Goal: Information Seeking & Learning: Learn about a topic

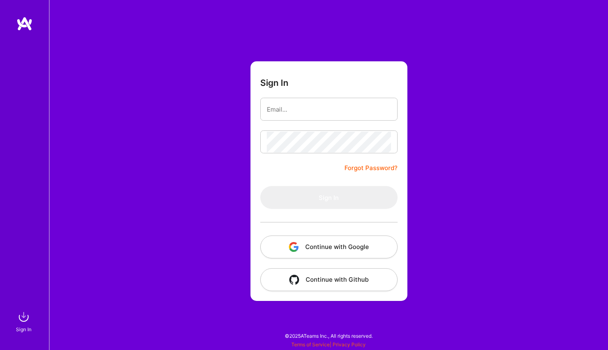
type input "[EMAIL_ADDRESS][DOMAIN_NAME]"
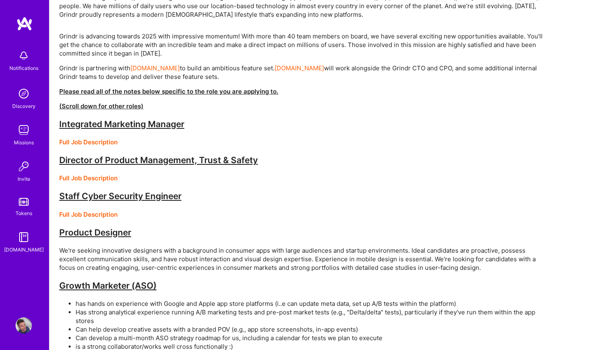
scroll to position [251, 0]
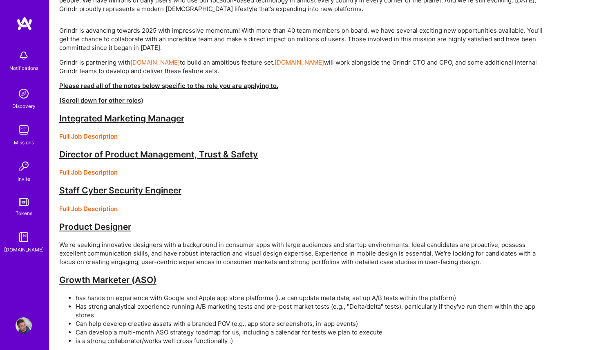
click at [108, 231] on strong "Product Designer" at bounding box center [95, 226] width 72 height 10
click at [106, 230] on strong "Product Designer" at bounding box center [95, 226] width 72 height 10
click at [107, 189] on strong "Staff Cyber Security Engineer" at bounding box center [120, 190] width 122 height 10
click at [107, 154] on strong "Director of Product Management, Trust & Safety" at bounding box center [158, 154] width 199 height 10
click at [101, 168] on div "Grindr is advancing towards 2025 with impressive momentum! With more than 40 te…" at bounding box center [304, 245] width 490 height 439
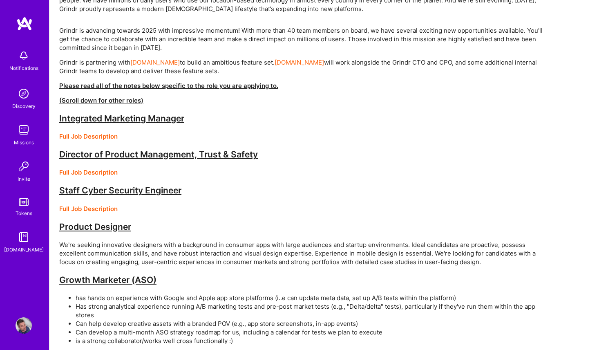
click at [100, 207] on strong "Full Job Description" at bounding box center [88, 209] width 58 height 8
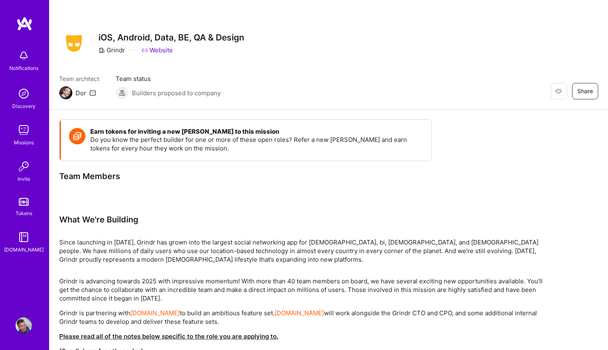
click at [22, 87] on img at bounding box center [24, 93] width 16 height 16
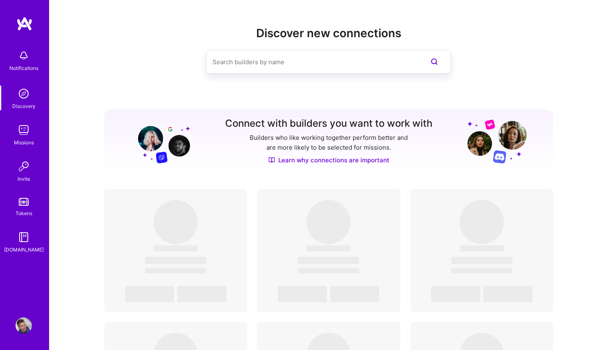
click at [27, 132] on img at bounding box center [24, 130] width 16 height 16
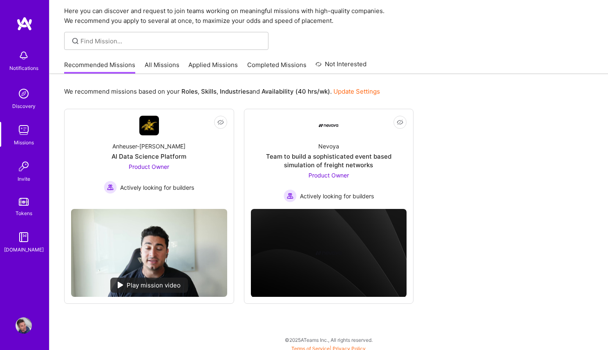
scroll to position [33, 0]
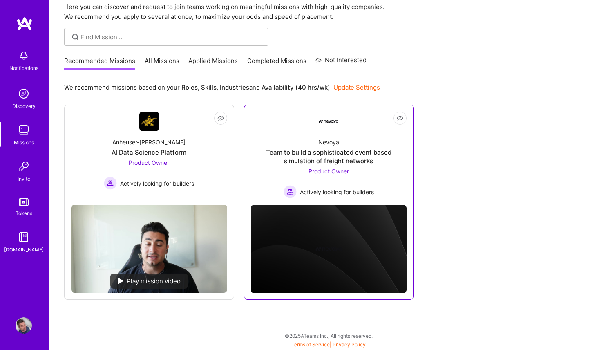
click at [325, 164] on div "Team to build a sophisticated event based simulation of freight networks" at bounding box center [329, 156] width 156 height 17
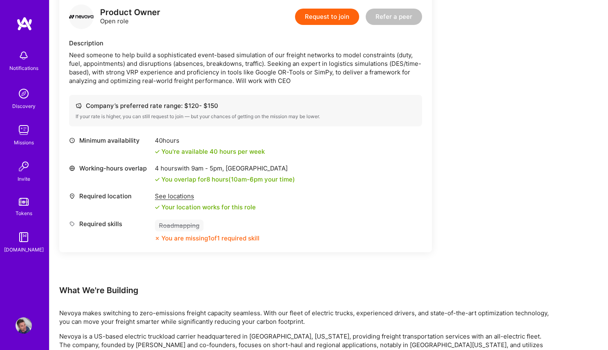
scroll to position [216, 0]
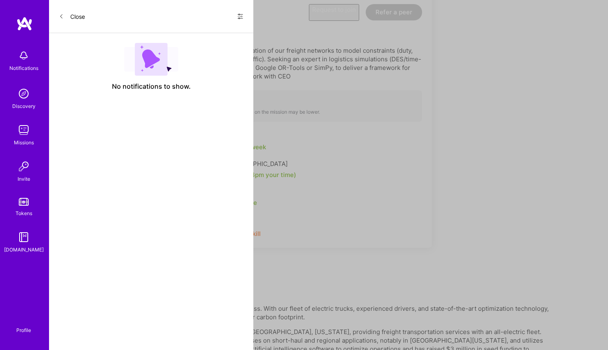
scroll to position [33, 0]
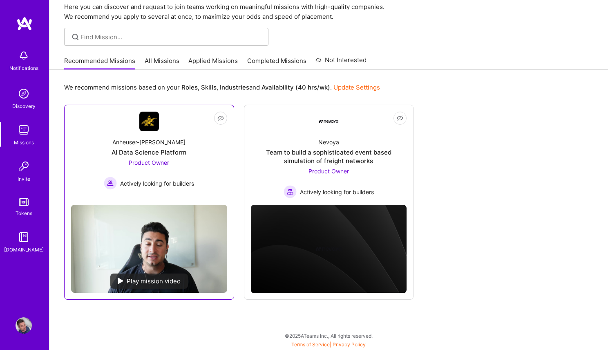
click at [163, 163] on span "Product Owner" at bounding box center [149, 162] width 40 height 7
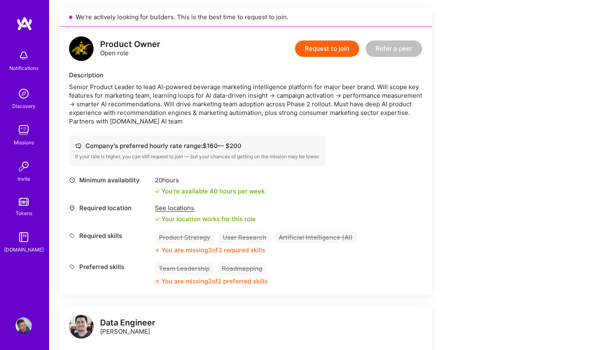
scroll to position [196, 0]
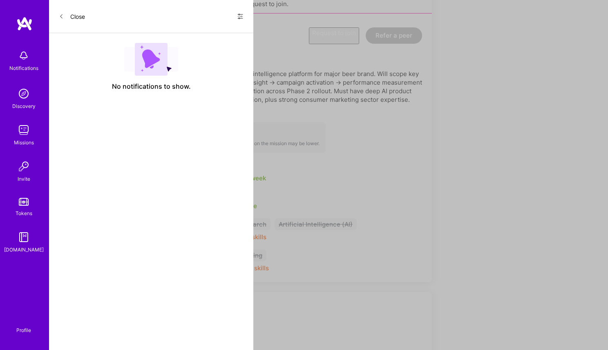
scroll to position [33, 0]
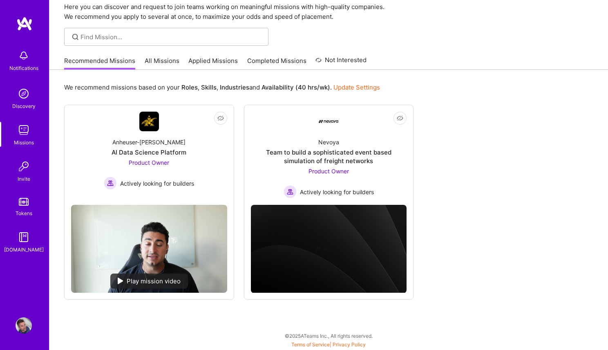
click at [151, 60] on link "All Missions" at bounding box center [162, 62] width 35 height 13
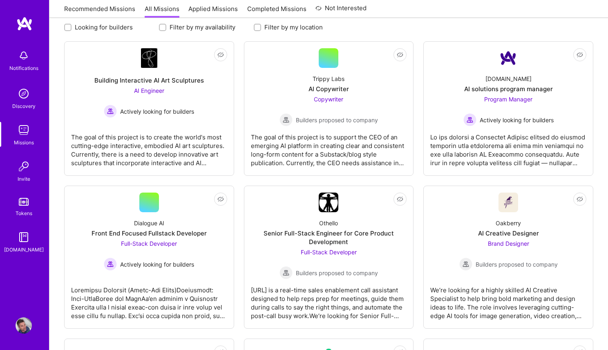
scroll to position [114, 0]
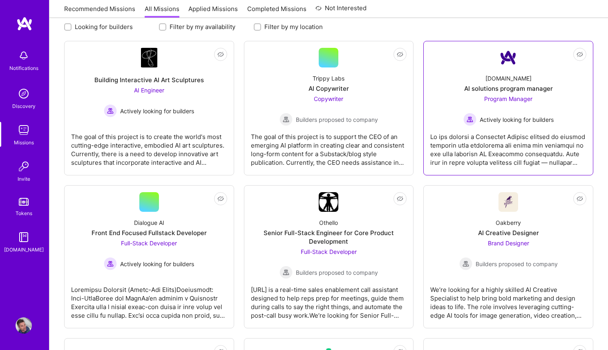
click at [505, 95] on span "Program Manager" at bounding box center [508, 98] width 48 height 7
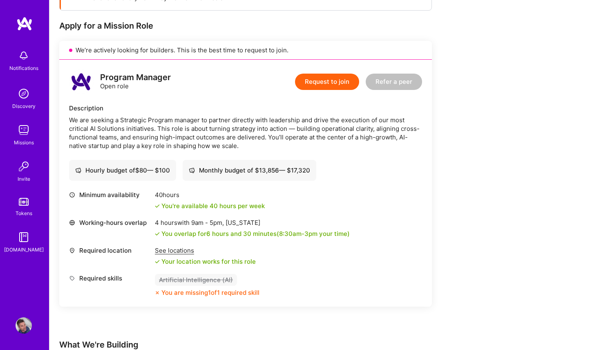
scroll to position [156, 0]
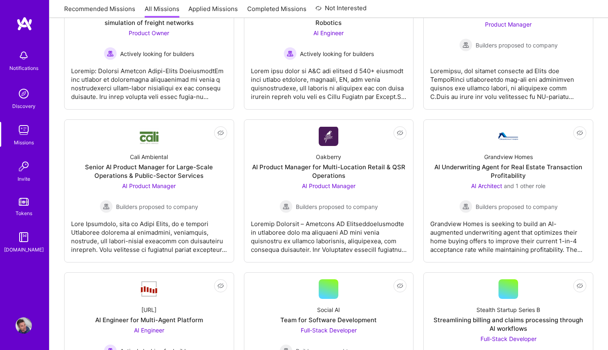
scroll to position [485, 0]
click at [492, 171] on div "AI Underwriting Agent for Real Estate Transaction Profitability" at bounding box center [508, 170] width 156 height 17
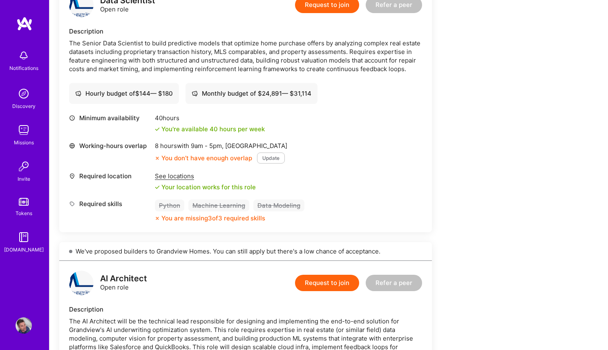
scroll to position [228, 0]
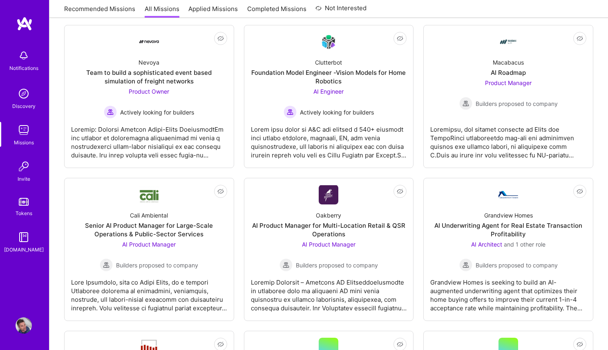
scroll to position [417, 0]
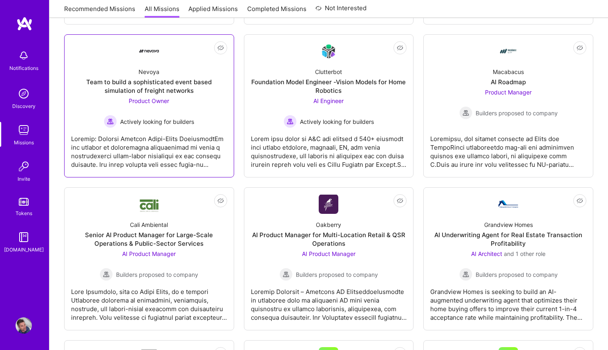
click at [186, 107] on div "Product Owner Actively looking for builders" at bounding box center [149, 111] width 90 height 31
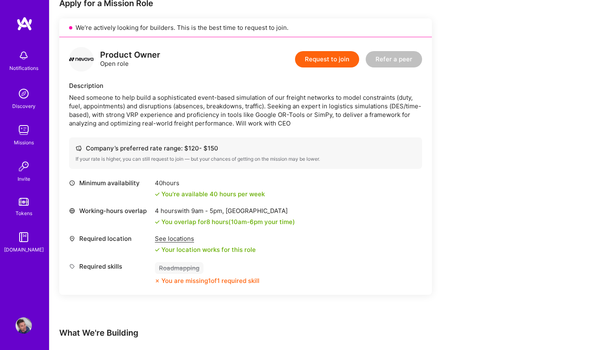
scroll to position [182, 0]
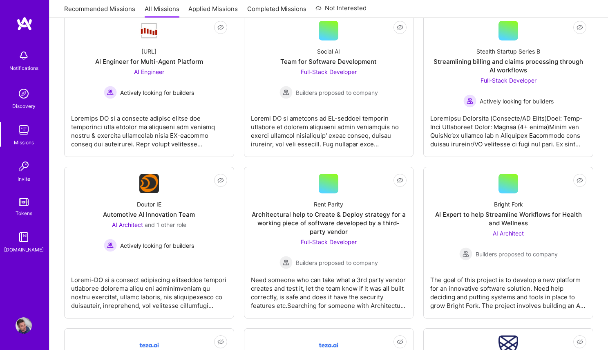
scroll to position [729, 0]
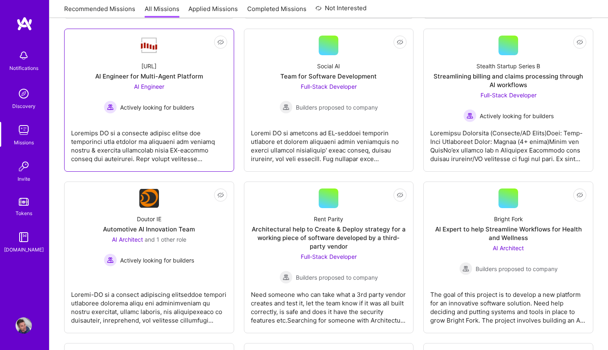
click at [156, 76] on div "AI Engineer for Multi-Agent Platform" at bounding box center [149, 76] width 108 height 9
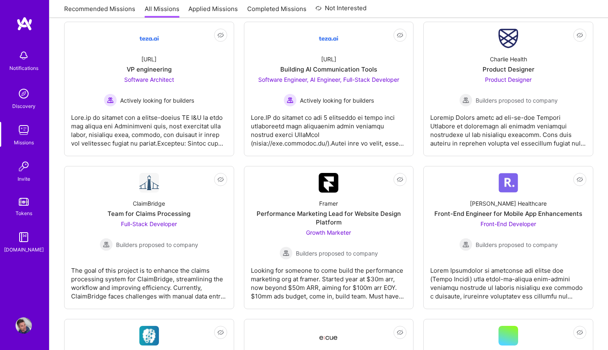
scroll to position [1051, 0]
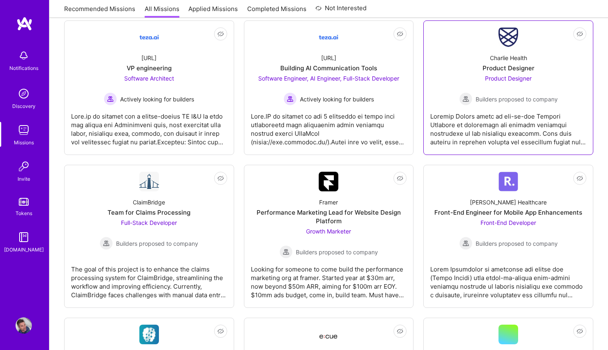
click at [477, 80] on div "Product Designer Builders proposed to company" at bounding box center [508, 89] width 98 height 31
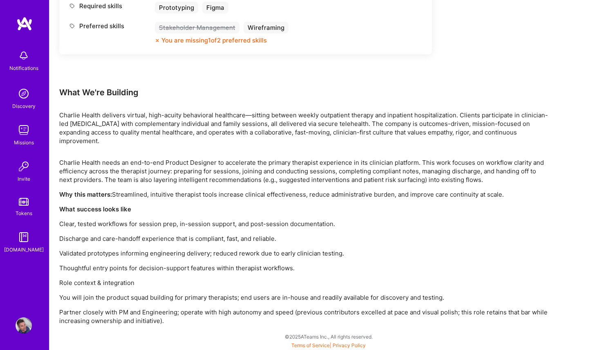
scroll to position [415, 0]
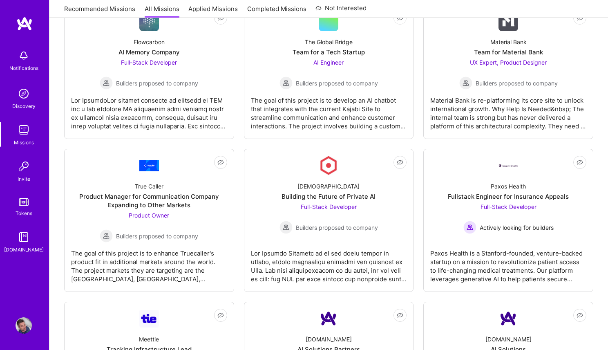
scroll to position [1504, 0]
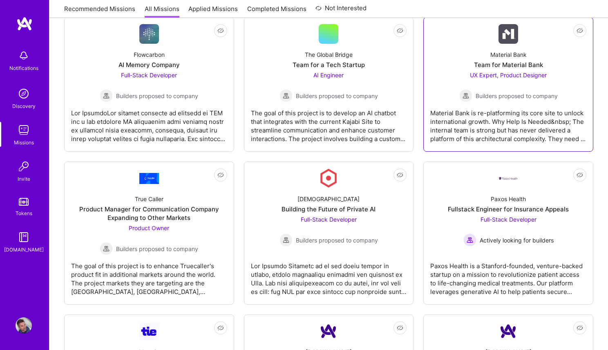
click at [492, 68] on div "Team for Material Bank" at bounding box center [508, 64] width 69 height 9
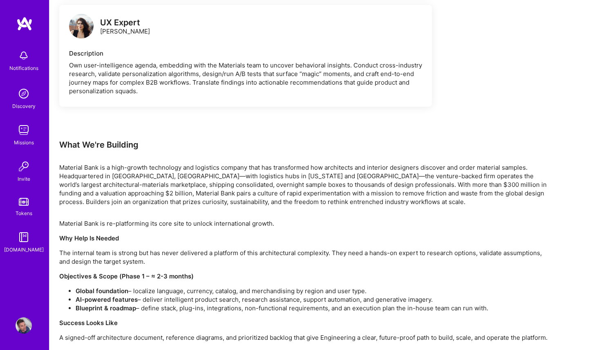
scroll to position [489, 0]
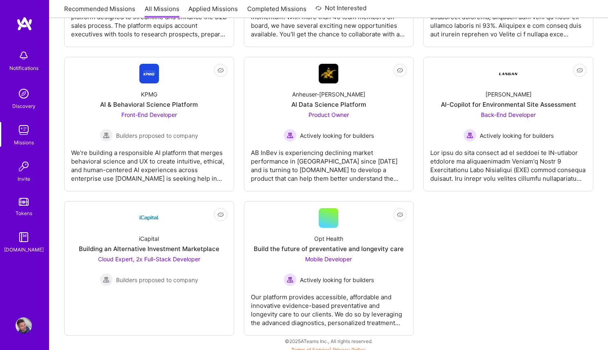
scroll to position [2200, 0]
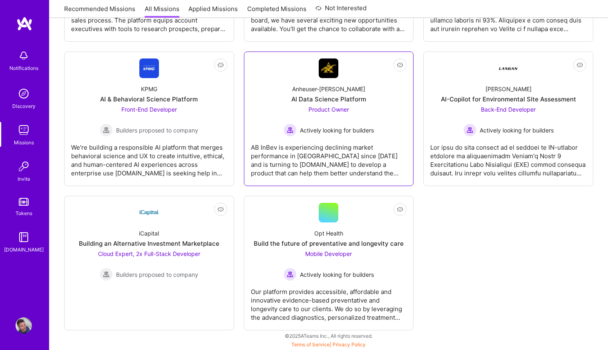
click at [355, 112] on div "Product Owner Actively looking for builders" at bounding box center [329, 120] width 90 height 31
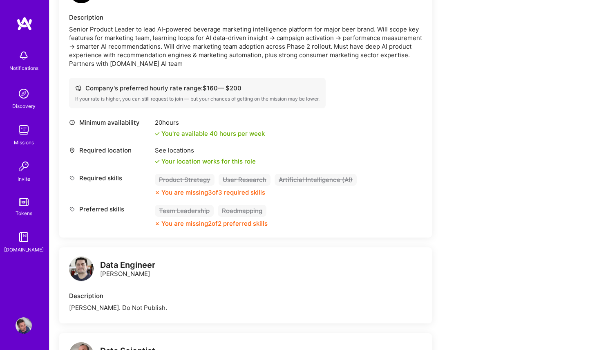
scroll to position [240, 0]
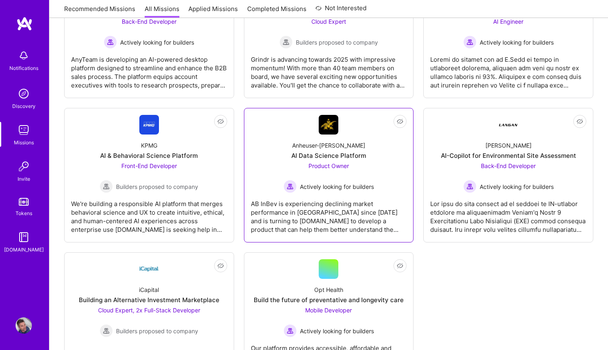
scroll to position [2143, 0]
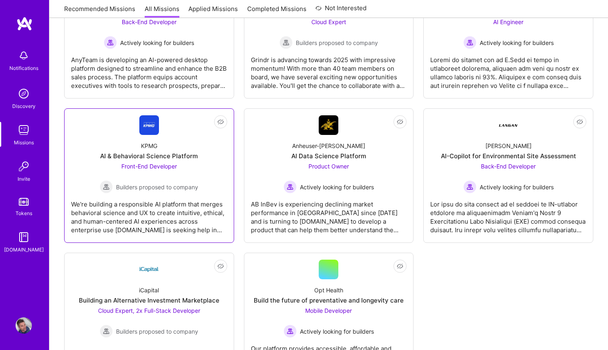
click at [177, 168] on div "Front-End Developer Builders proposed to company" at bounding box center [149, 177] width 98 height 31
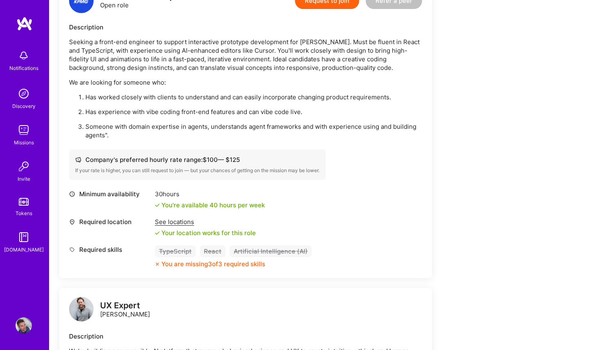
scroll to position [233, 0]
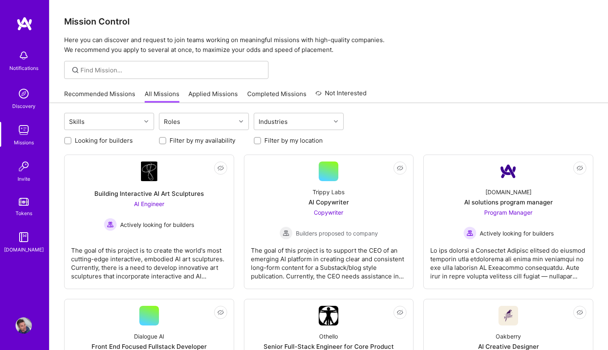
click at [454, 37] on p "Here you can discover and request to join teams working on meaningful missions …" at bounding box center [328, 45] width 529 height 20
